Goal: Complete application form

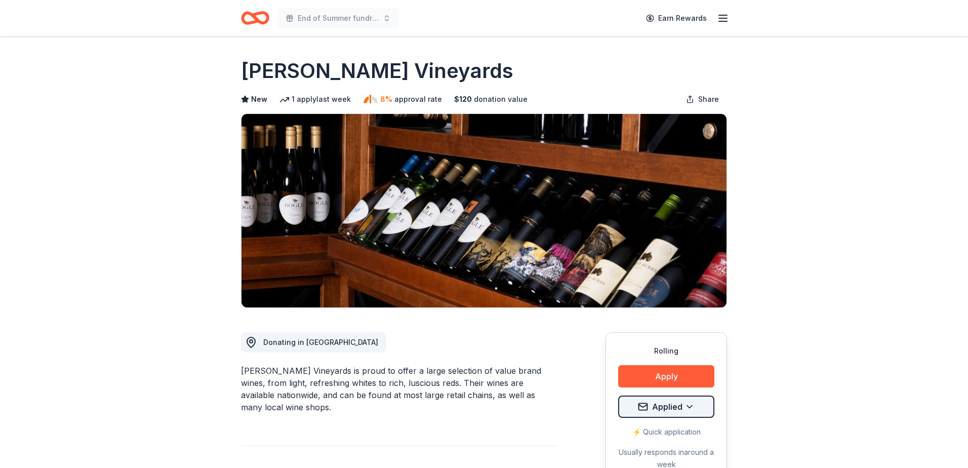
click at [657, 413] on html "End of Summer fundraiser Earn Rewards Rolling Share Bogle Vineyards New 1 apply…" at bounding box center [484, 234] width 968 height 468
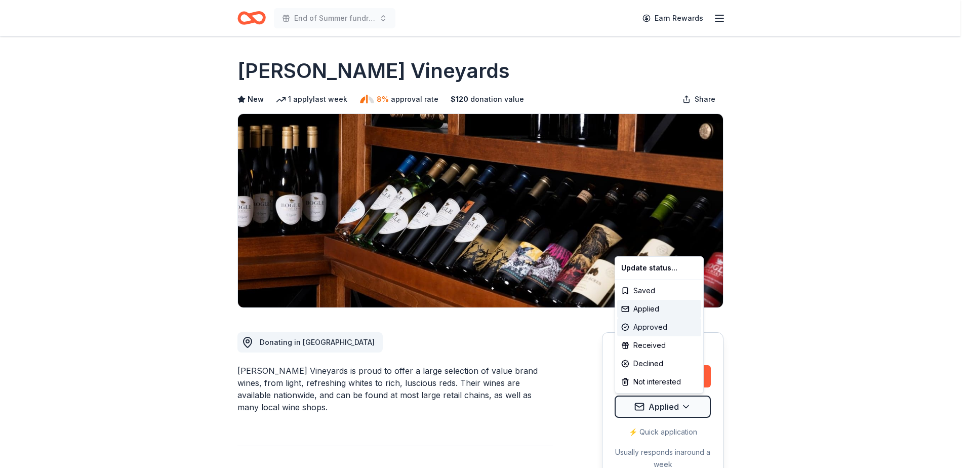
click at [652, 325] on div "Approved" at bounding box center [659, 327] width 84 height 18
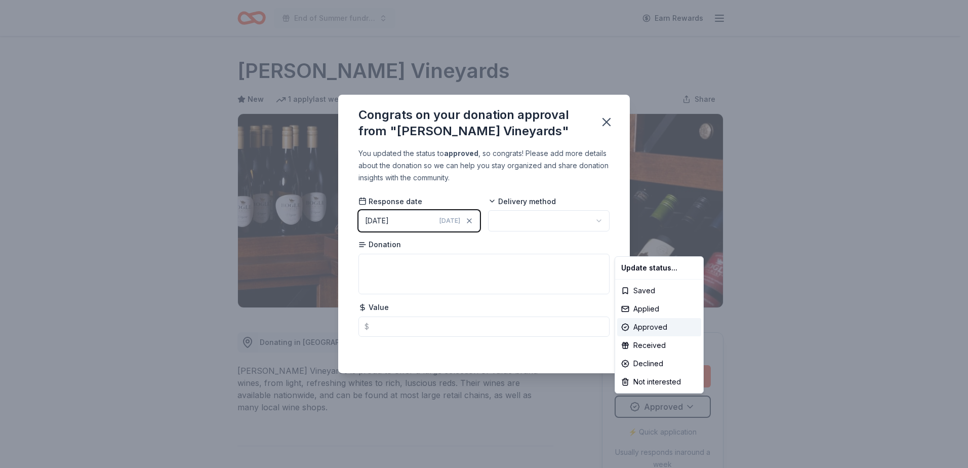
click at [532, 221] on html "End of Summer fundraiser Earn Rewards Rolling Share Bogle Vineyards New 1 apply…" at bounding box center [484, 234] width 968 height 468
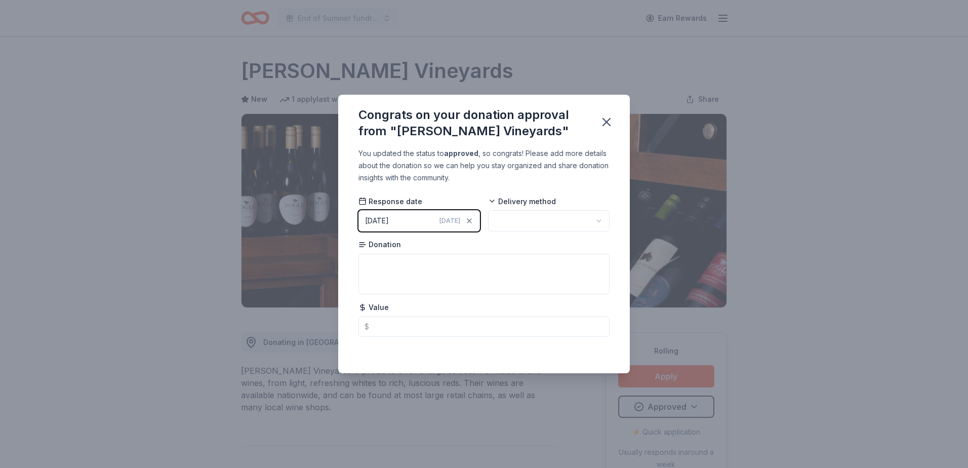
click at [532, 222] on html "End of Summer fundraiser Earn Rewards Rolling Share Bogle Vineyards New 1 apply…" at bounding box center [484, 234] width 968 height 468
click at [378, 260] on textarea at bounding box center [483, 274] width 251 height 40
type textarea "4 pack wine tasting experience"
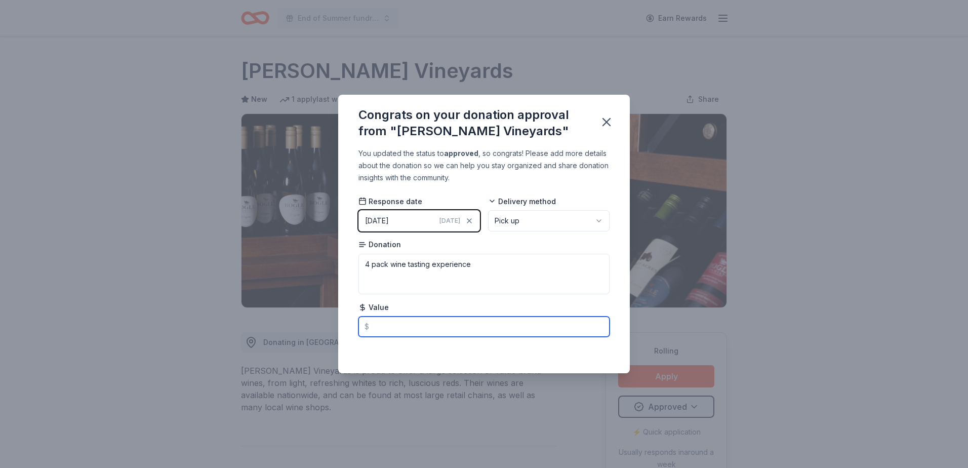
click at [393, 327] on input "text" at bounding box center [483, 326] width 251 height 20
type input "350.00"
click at [603, 122] on icon "button" at bounding box center [606, 122] width 14 height 14
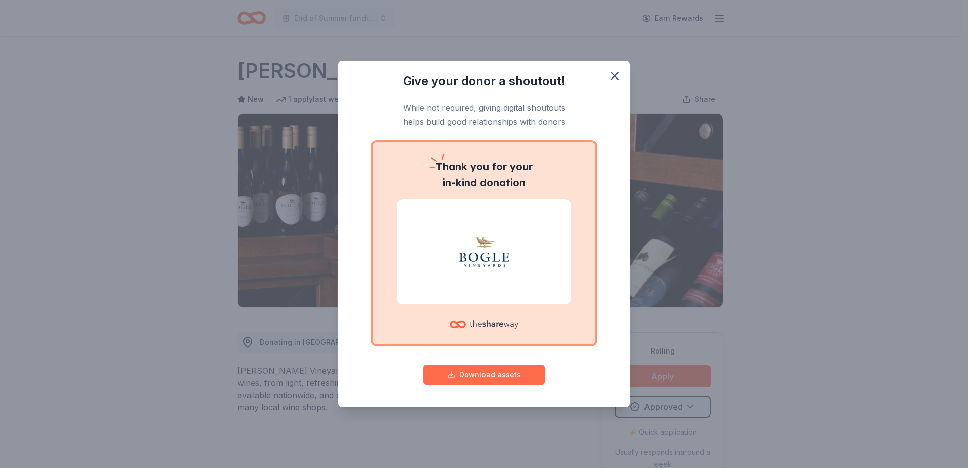
click at [483, 375] on button "Download assets" at bounding box center [483, 374] width 121 height 20
click at [613, 77] on icon "button" at bounding box center [614, 75] width 7 height 7
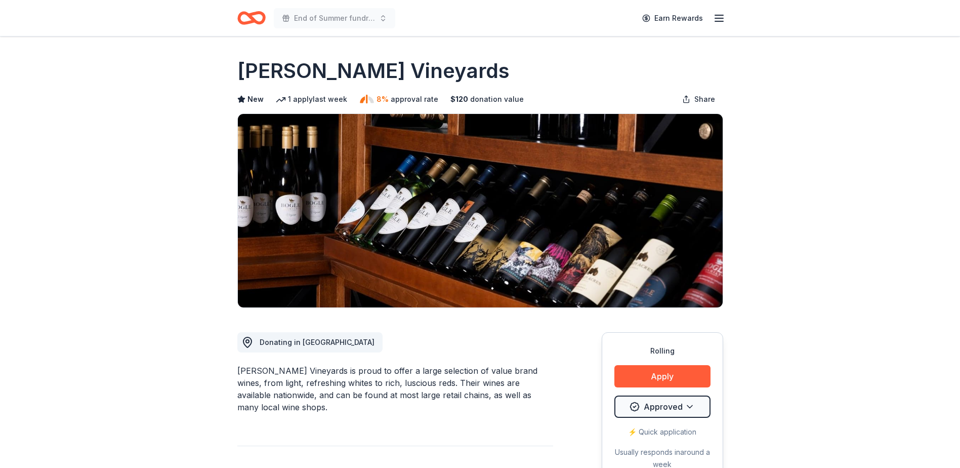
click at [465, 59] on div "Bogle Vineyards" at bounding box center [480, 71] width 486 height 28
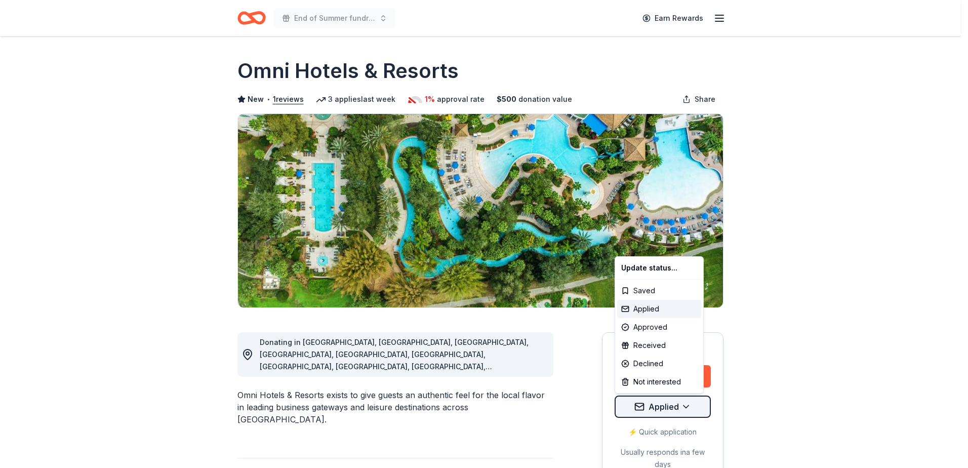
click at [652, 408] on html "End of Summer fundraiser Earn Rewards Rolling Share Omni Hotels & Resorts New •…" at bounding box center [484, 234] width 968 height 468
click at [653, 363] on div "Declined" at bounding box center [659, 363] width 84 height 18
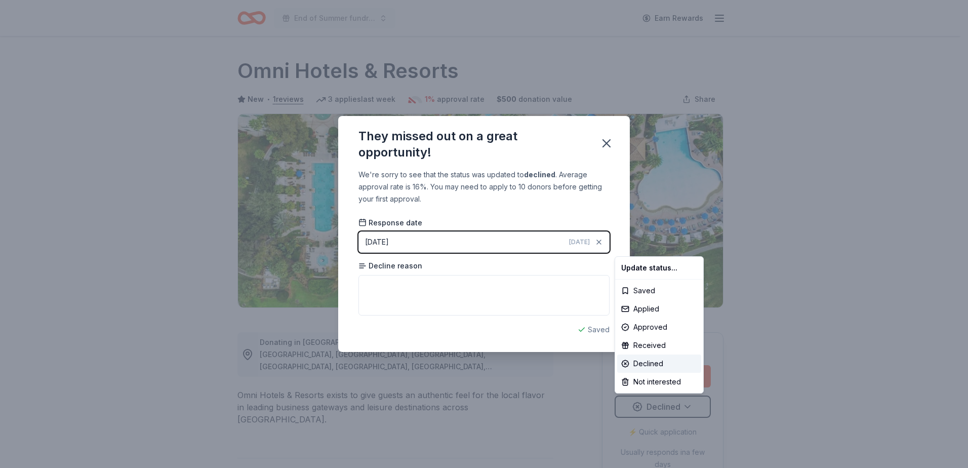
click at [479, 286] on html "End of Summer fundraiser Earn Rewards Rolling Share Omni Hotels & Resorts New •…" at bounding box center [484, 234] width 968 height 468
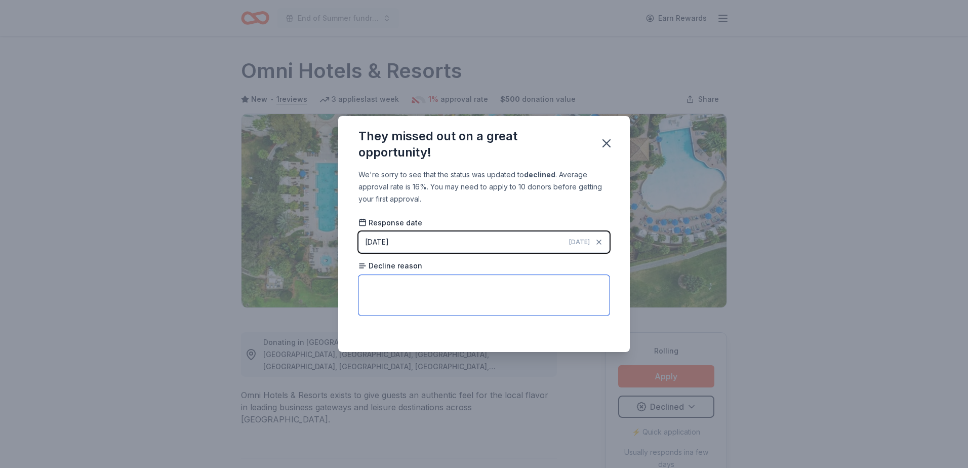
click at [469, 287] on textarea at bounding box center [483, 295] width 251 height 40
type textarea "too many applicants"
click at [606, 142] on icon "button" at bounding box center [606, 143] width 14 height 14
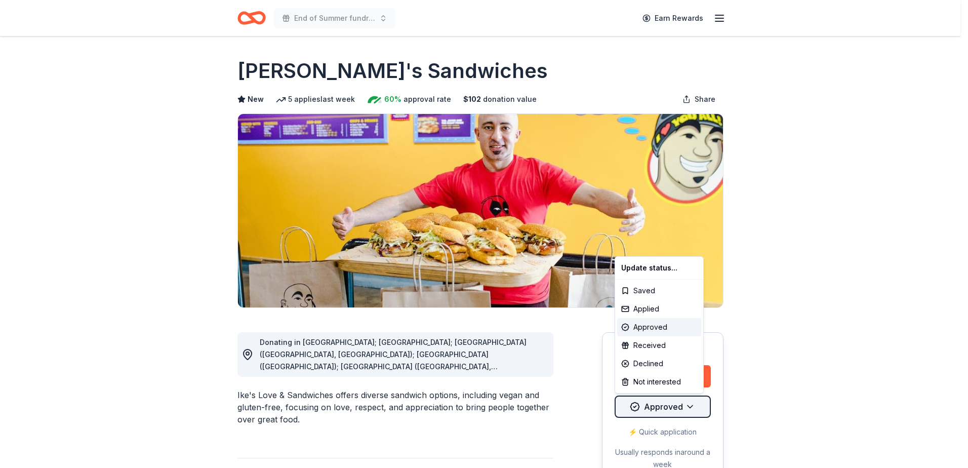
click at [664, 407] on html "End of Summer fundraiser Earn Rewards Rolling Share Ike's Sandwiches New 5 appl…" at bounding box center [484, 234] width 968 height 468
click at [559, 398] on html "End of Summer fundraiser Earn Rewards Rolling Share Ike's Sandwiches New 5 appl…" at bounding box center [484, 234] width 968 height 468
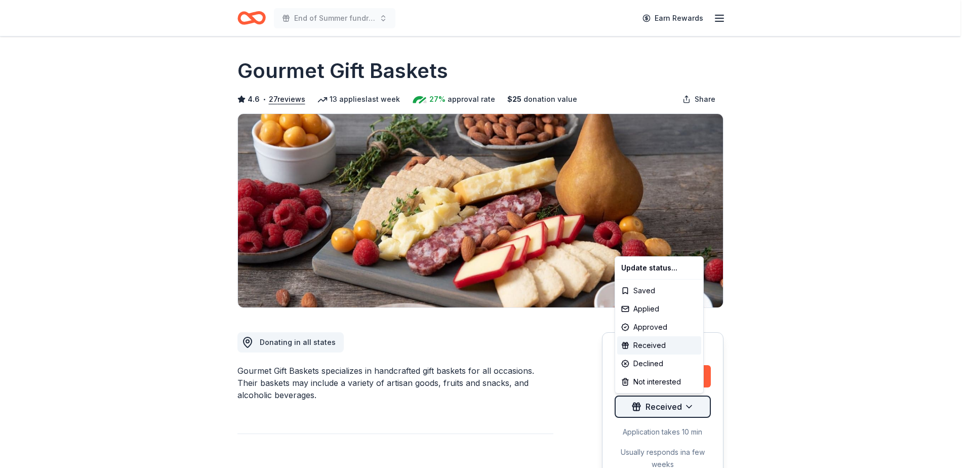
click at [660, 411] on html "End of Summer fundraiser Earn Rewards Due in 4 days Share Gourmet Gift Baskets …" at bounding box center [484, 234] width 968 height 468
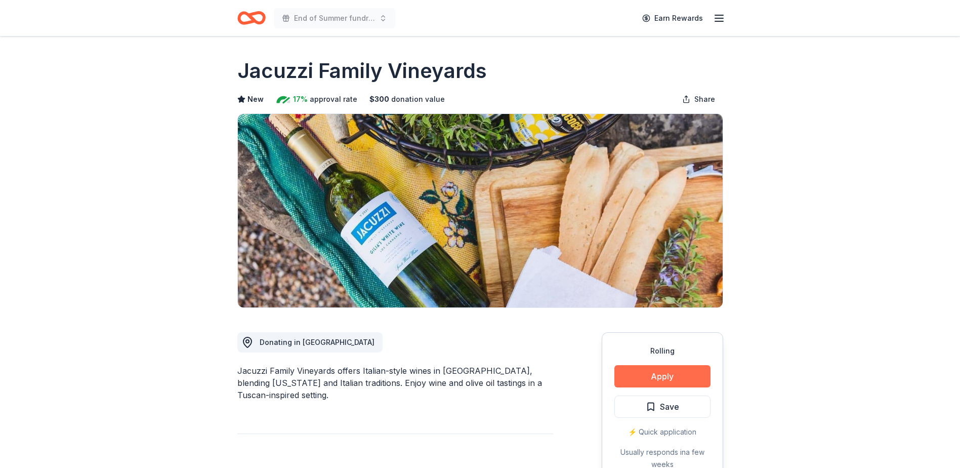
click at [661, 376] on button "Apply" at bounding box center [662, 376] width 96 height 22
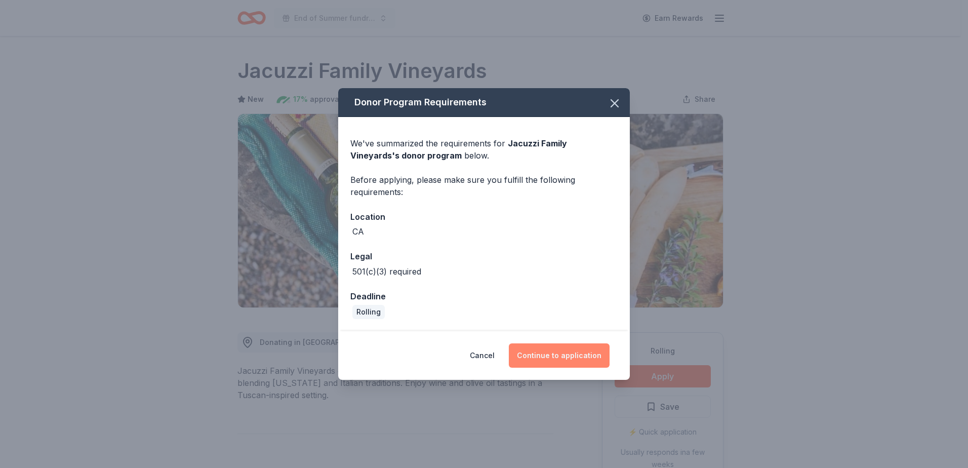
click at [569, 355] on button "Continue to application" at bounding box center [559, 355] width 101 height 24
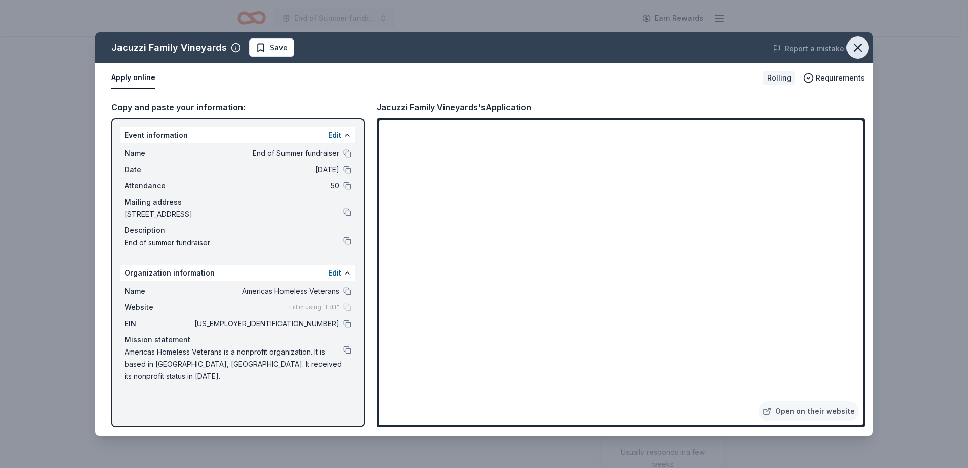
click at [855, 44] on icon "button" at bounding box center [857, 47] width 14 height 14
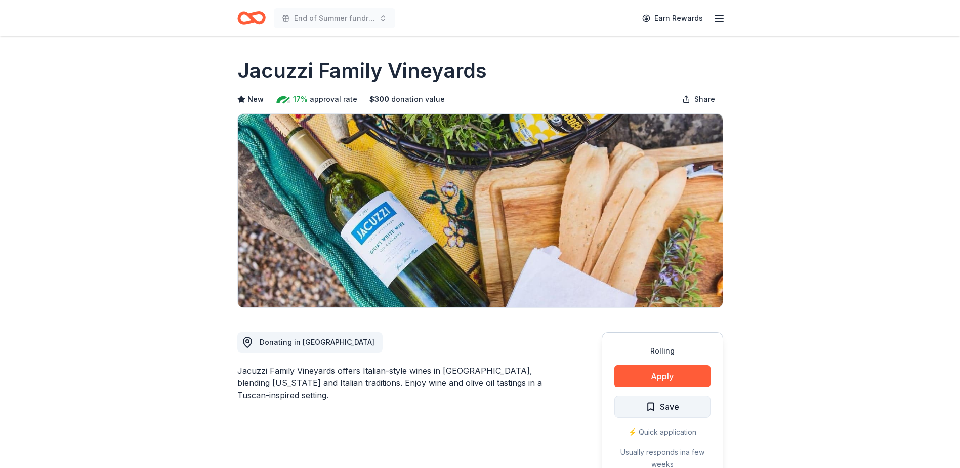
click at [656, 404] on span "Save" at bounding box center [662, 406] width 33 height 13
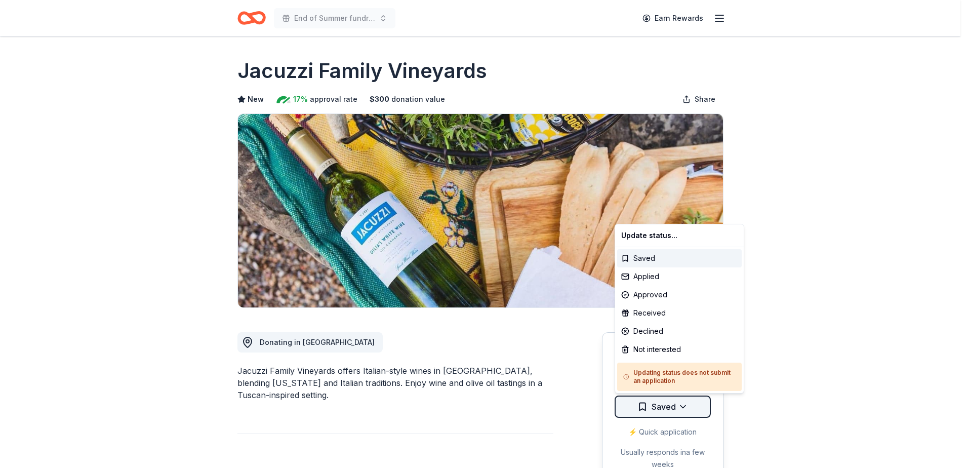
click at [652, 403] on html "End of Summer fundraiser Earn Rewards Rolling Share Jacuzzi Family Vineyards Ne…" at bounding box center [484, 234] width 968 height 468
click at [660, 277] on div "Applied" at bounding box center [679, 276] width 125 height 18
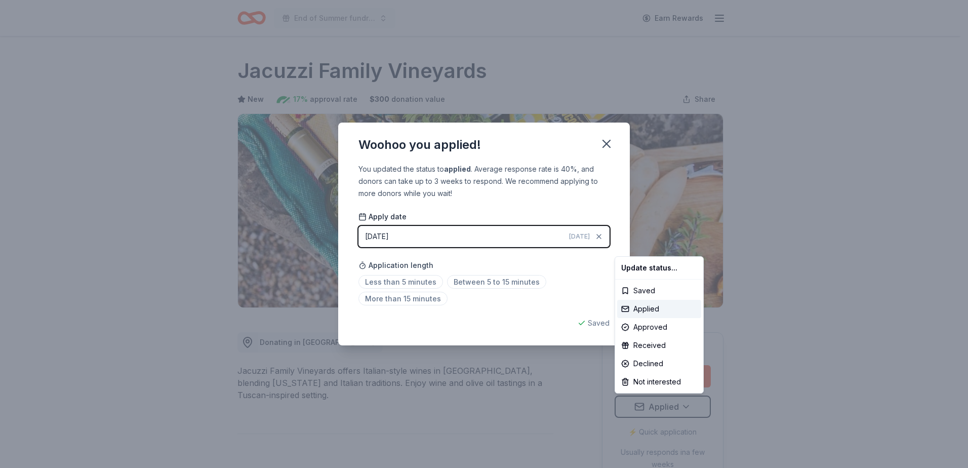
click at [417, 283] on html "End of Summer fundraiser Earn Rewards Rolling Share Jacuzzi Family Vineyards Ne…" at bounding box center [484, 234] width 968 height 468
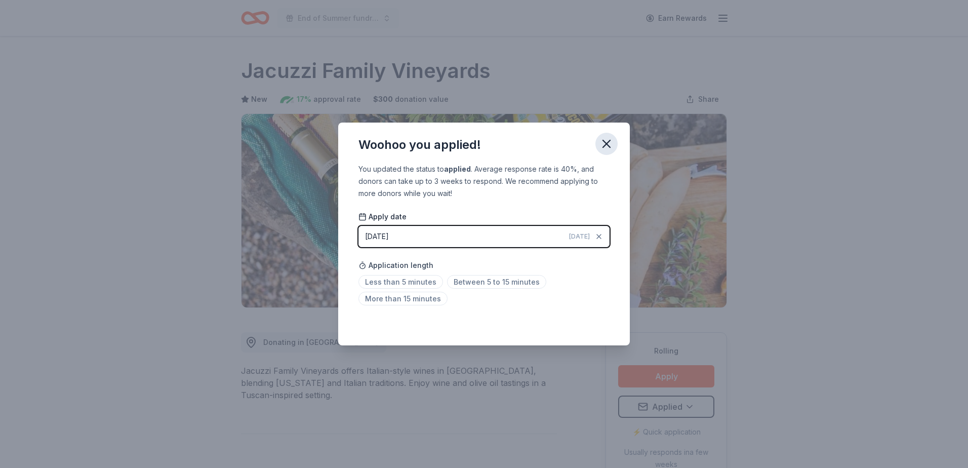
click at [604, 145] on icon "button" at bounding box center [606, 144] width 14 height 14
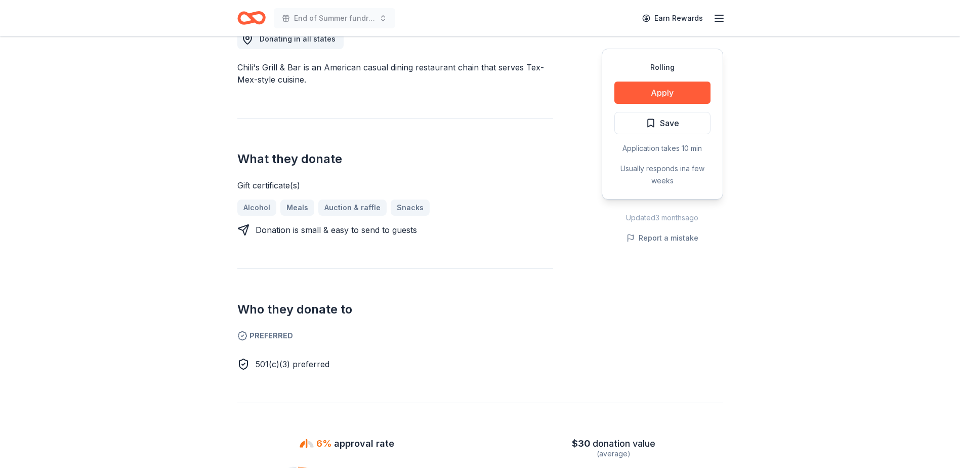
scroll to position [253, 0]
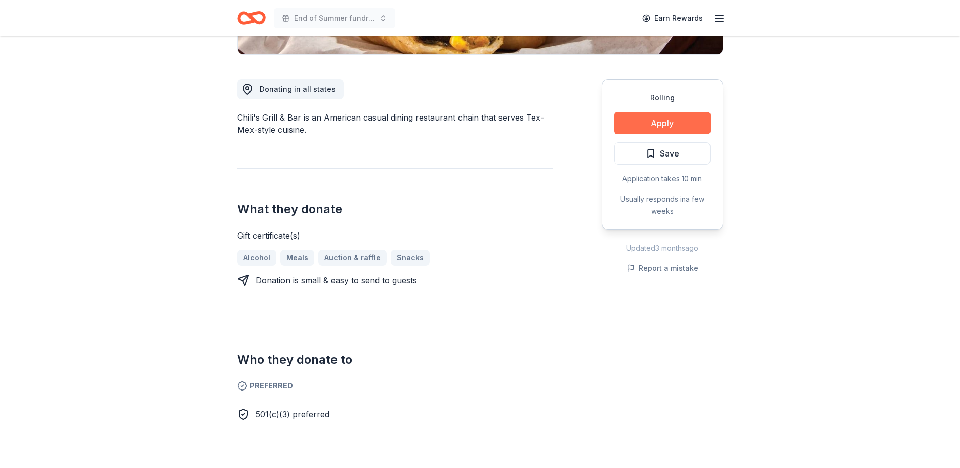
click at [672, 130] on button "Apply" at bounding box center [662, 123] width 96 height 22
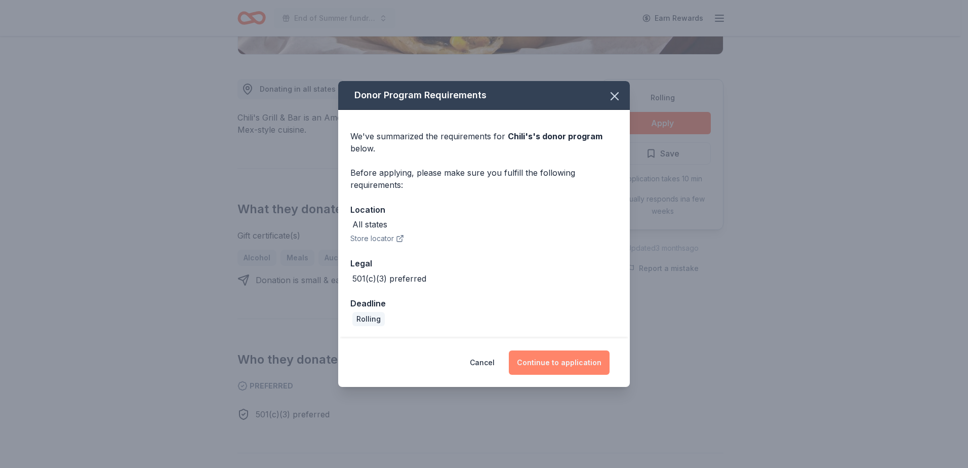
click at [588, 362] on button "Continue to application" at bounding box center [559, 362] width 101 height 24
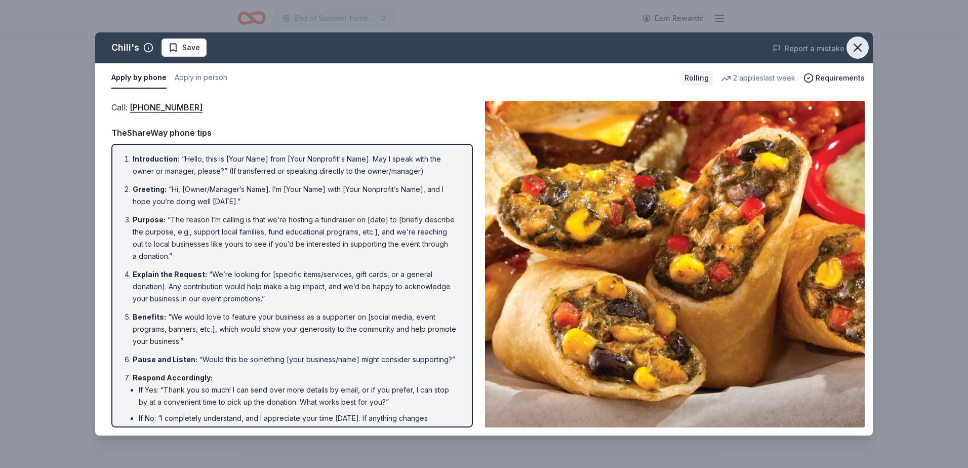
click at [854, 46] on icon "button" at bounding box center [857, 47] width 14 height 14
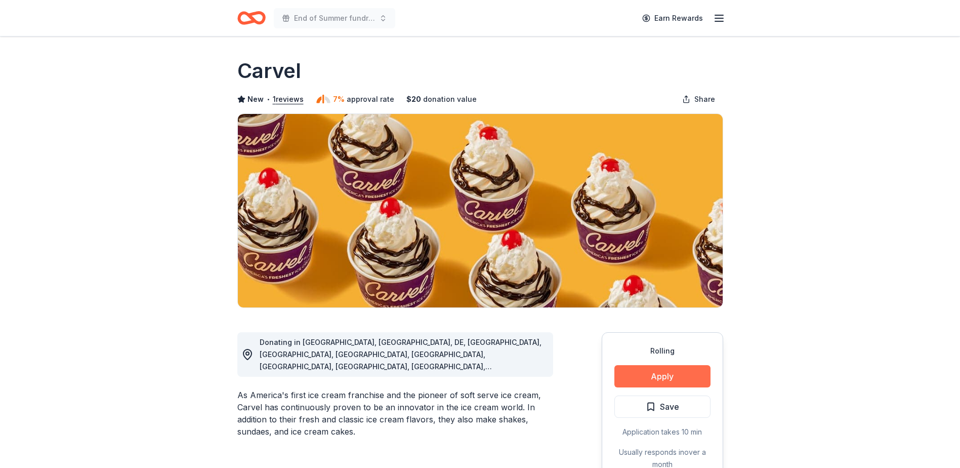
click at [664, 372] on button "Apply" at bounding box center [662, 376] width 96 height 22
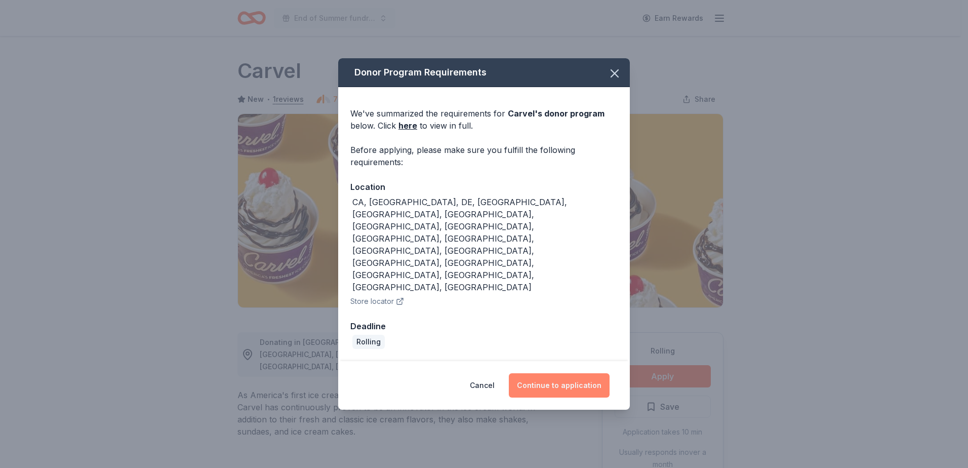
click at [569, 373] on button "Continue to application" at bounding box center [559, 385] width 101 height 24
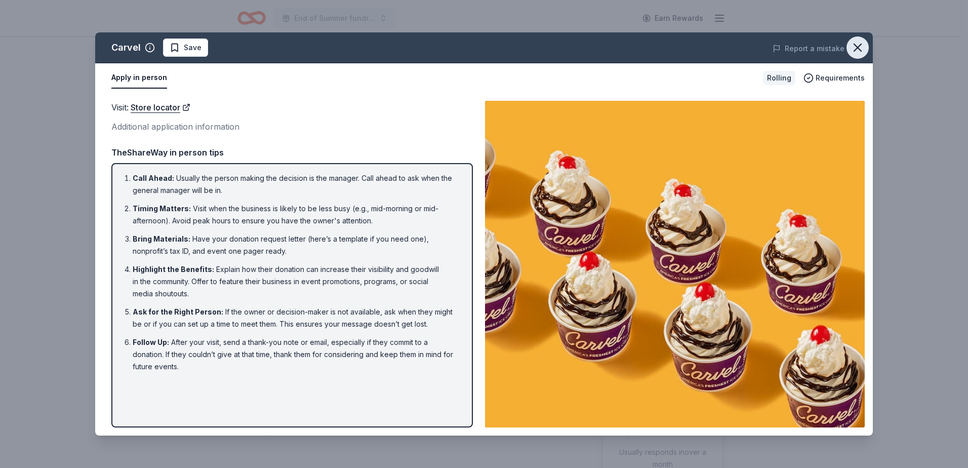
click at [856, 47] on icon "button" at bounding box center [857, 47] width 14 height 14
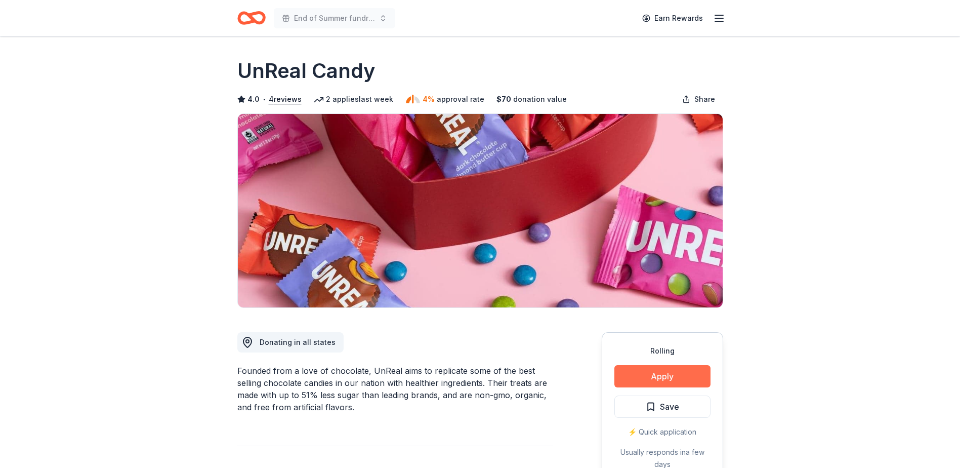
click at [658, 378] on button "Apply" at bounding box center [662, 376] width 96 height 22
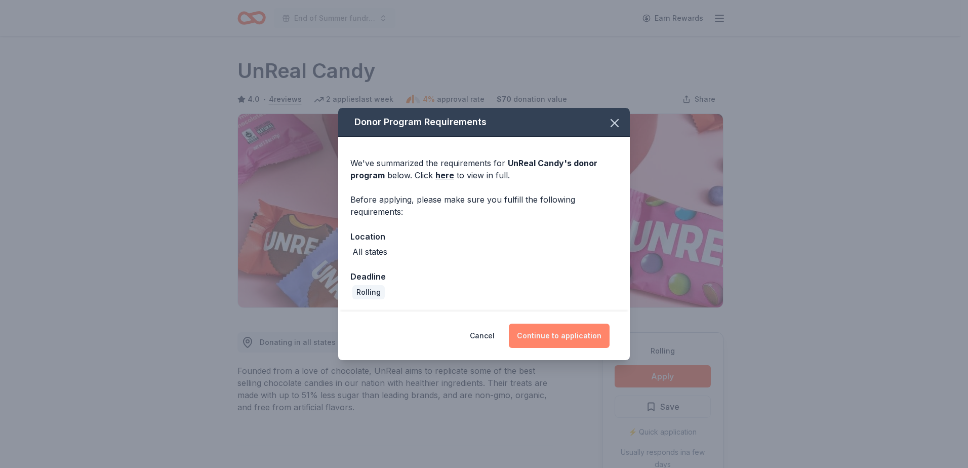
click at [568, 331] on button "Continue to application" at bounding box center [559, 335] width 101 height 24
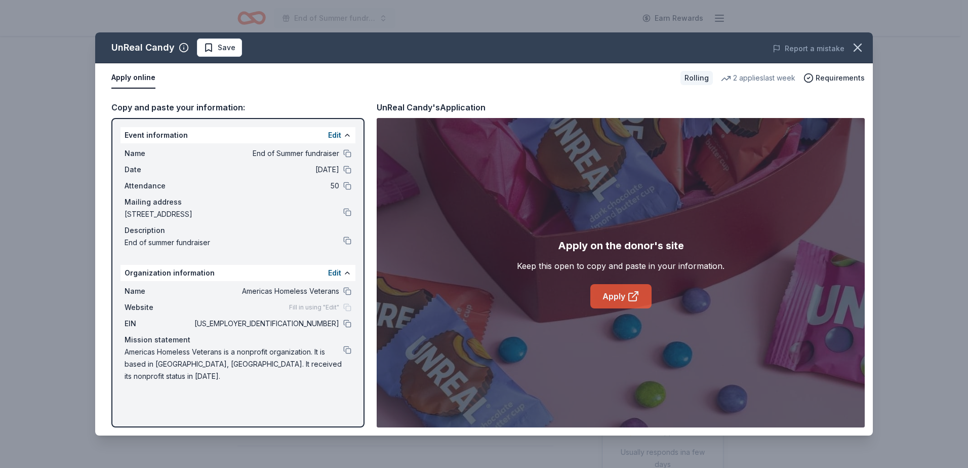
click at [627, 293] on icon at bounding box center [633, 296] width 12 height 12
